Goal: Information Seeking & Learning: Learn about a topic

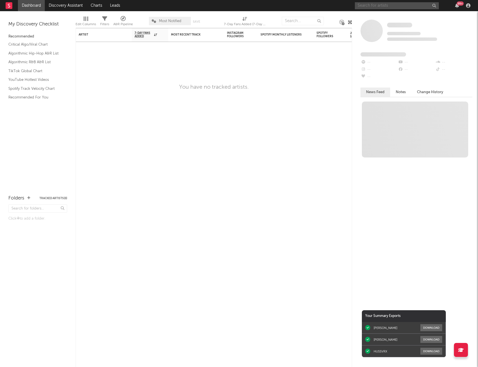
click at [417, 5] on input "text" at bounding box center [397, 5] width 84 height 7
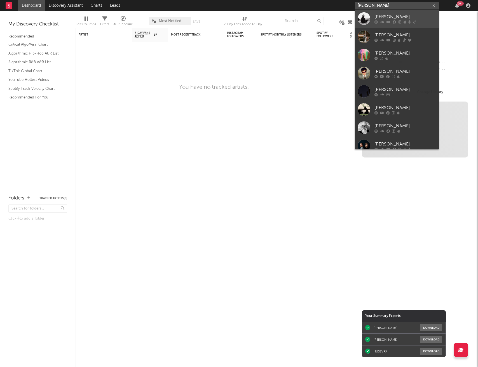
type input "[PERSON_NAME]"
click at [398, 13] on link "[PERSON_NAME]" at bounding box center [397, 19] width 84 height 18
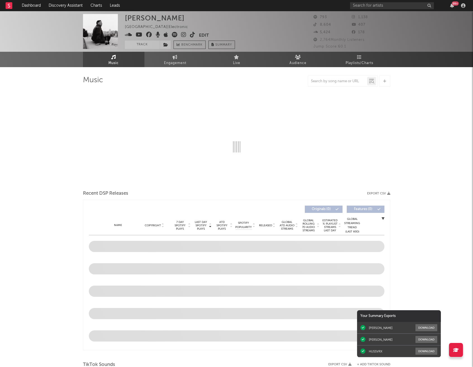
select select "1w"
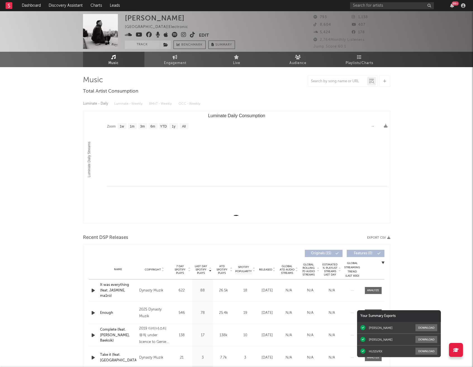
click at [175, 36] on icon at bounding box center [175, 35] width 6 height 6
click at [386, 4] on input "text" at bounding box center [392, 5] width 84 height 7
click at [51, 104] on div "[PERSON_NAME] [GEOGRAPHIC_DATA] | Electronic Edit Track Benchmark Summary 793 1…" at bounding box center [236, 302] width 473 height 582
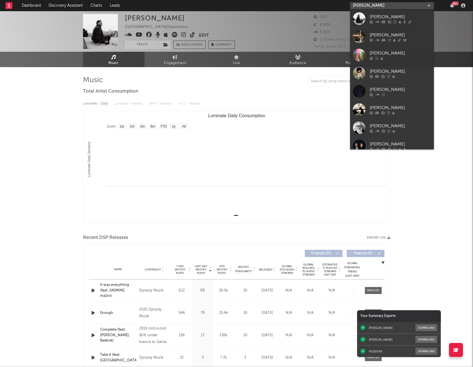
click at [376, 6] on input "[PERSON_NAME]" at bounding box center [392, 5] width 84 height 7
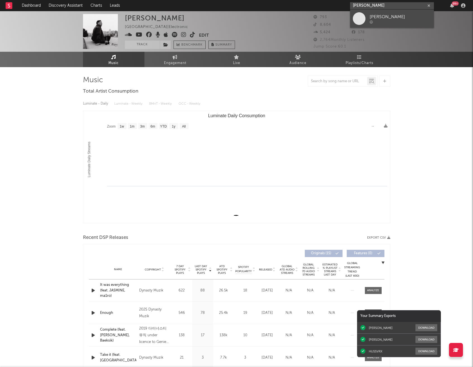
type input "[PERSON_NAME]"
click at [404, 20] on div "[PERSON_NAME]" at bounding box center [401, 16] width 62 height 7
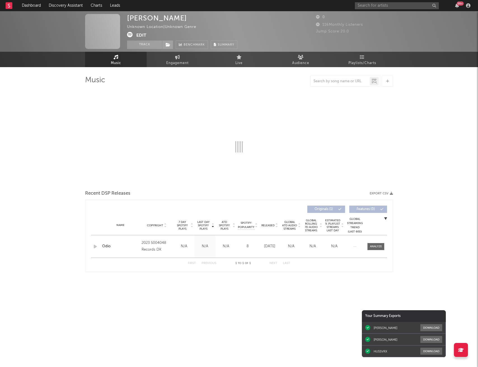
select select "6m"
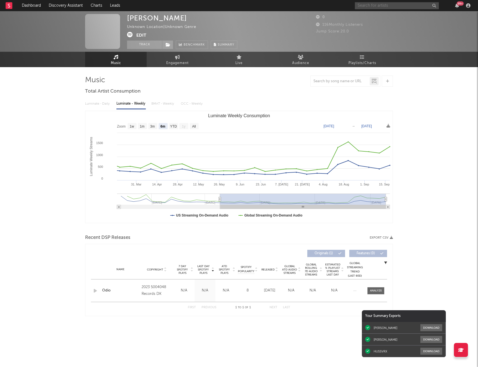
click at [379, 8] on input "text" at bounding box center [397, 5] width 84 height 7
